Goal: Information Seeking & Learning: Learn about a topic

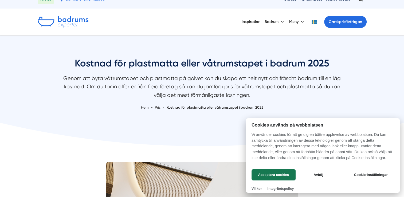
scroll to position [11, 0]
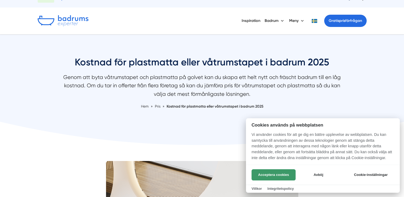
click at [267, 174] on button "Acceptera cookies" at bounding box center [274, 174] width 44 height 11
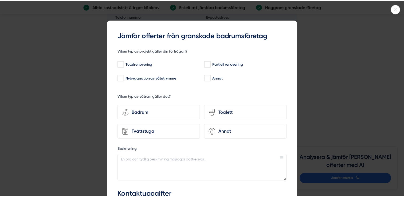
scroll to position [1229, 0]
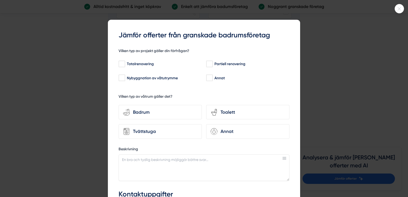
click at [399, 11] on div at bounding box center [399, 8] width 9 height 9
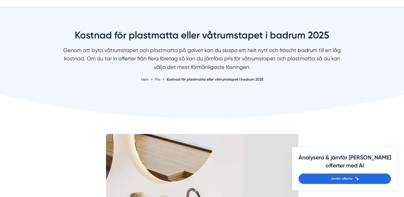
scroll to position [0, 0]
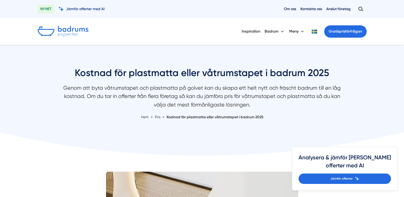
click at [85, 9] on span "Jämför offerter med AI" at bounding box center [85, 8] width 39 height 5
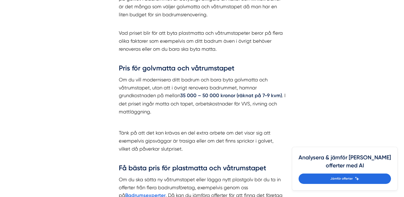
scroll to position [590, 0]
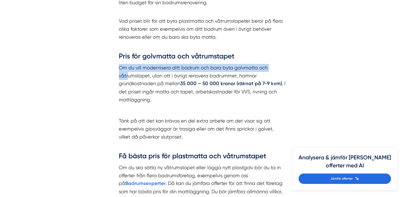
drag, startPoint x: 119, startPoint y: 66, endPoint x: 127, endPoint y: 72, distance: 10.0
click at [127, 72] on p "Om du vill modernisera ditt badrum och bara byta golvmatta och våtrumstapet, ut…" at bounding box center [202, 84] width 167 height 40
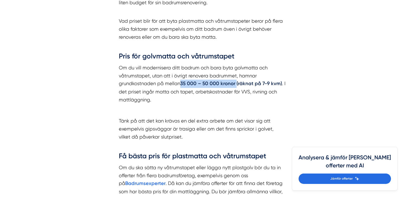
drag, startPoint x: 182, startPoint y: 83, endPoint x: 236, endPoint y: 83, distance: 54.0
click at [236, 83] on strong "35 000 – 50 000 kronor (räknat på 7-9 kvm)" at bounding box center [231, 84] width 102 height 6
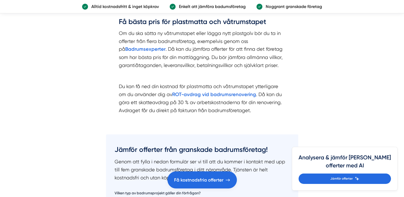
scroll to position [733, 0]
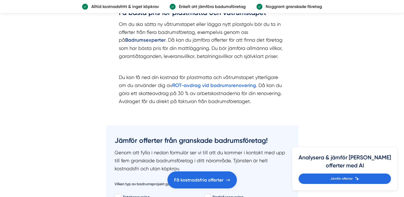
click at [142, 40] on strong "Badrumsexperter" at bounding box center [145, 40] width 40 height 6
